Goal: Information Seeking & Learning: Learn about a topic

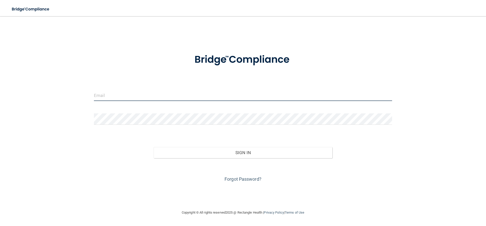
click at [151, 99] on input "email" at bounding box center [243, 95] width 298 height 11
type input "[EMAIL_ADDRESS][DOMAIN_NAME]"
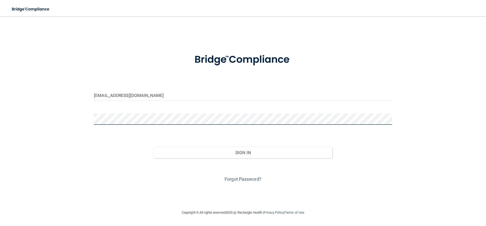
click at [154, 147] on button "Sign In" at bounding box center [243, 152] width 179 height 11
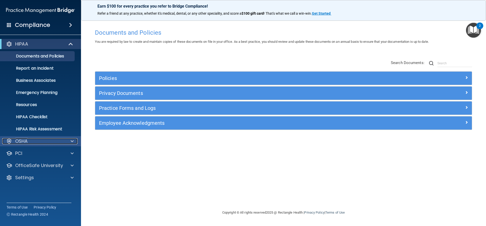
click at [72, 141] on span at bounding box center [72, 141] width 3 height 6
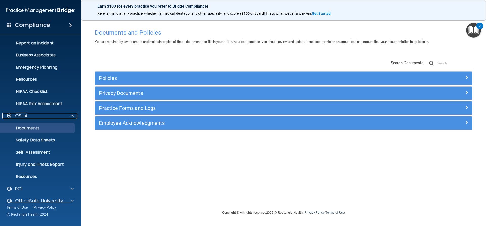
scroll to position [45, 0]
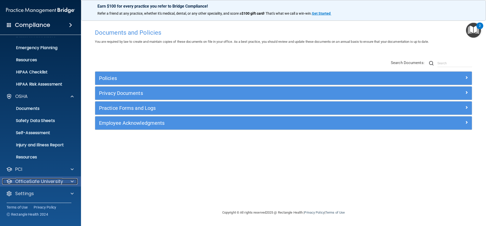
click at [72, 182] on span at bounding box center [72, 181] width 3 height 6
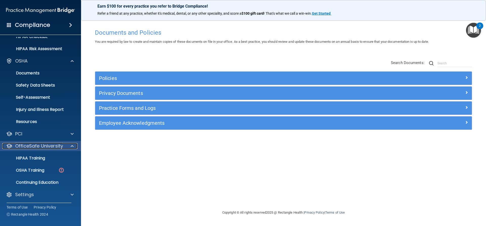
scroll to position [81, 0]
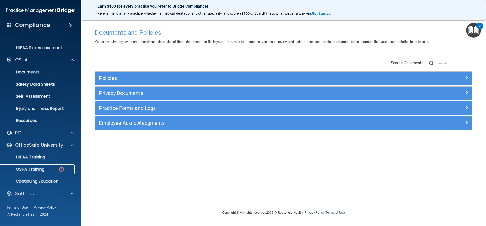
click at [41, 170] on p "OSHA Training" at bounding box center [23, 169] width 41 height 5
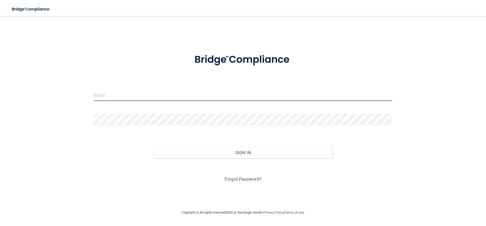
click at [126, 91] on input "email" at bounding box center [243, 95] width 298 height 11
type input "[EMAIL_ADDRESS][DOMAIN_NAME]"
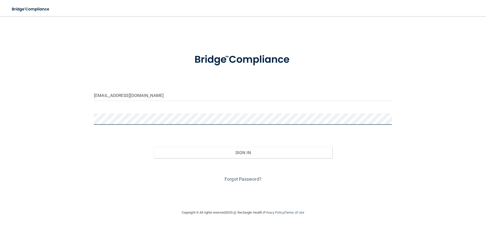
click at [154, 147] on button "Sign In" at bounding box center [243, 152] width 179 height 11
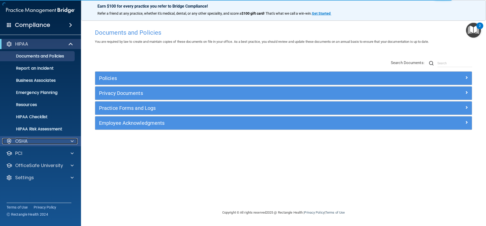
click at [75, 140] on div at bounding box center [71, 141] width 13 height 6
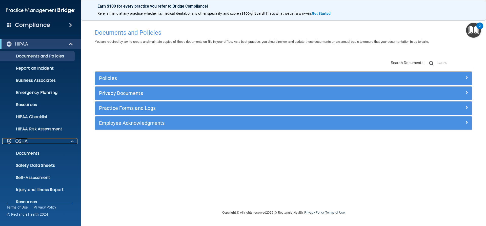
scroll to position [45, 0]
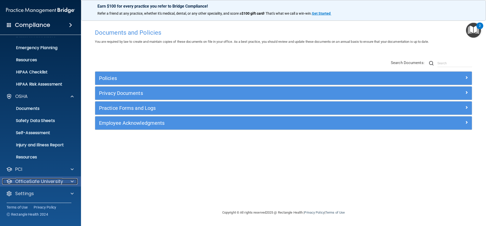
click at [72, 181] on span at bounding box center [72, 181] width 3 height 6
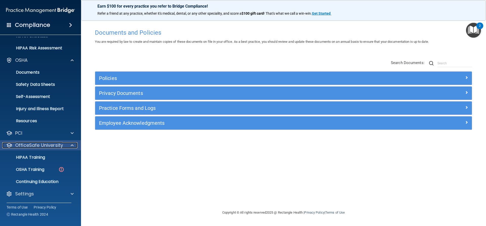
scroll to position [81, 0]
click at [40, 170] on p "OSHA Training" at bounding box center [23, 169] width 41 height 5
